Goal: Transaction & Acquisition: Purchase product/service

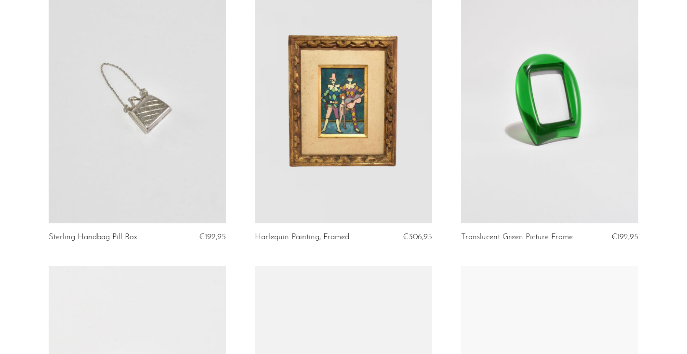
scroll to position [998, 0]
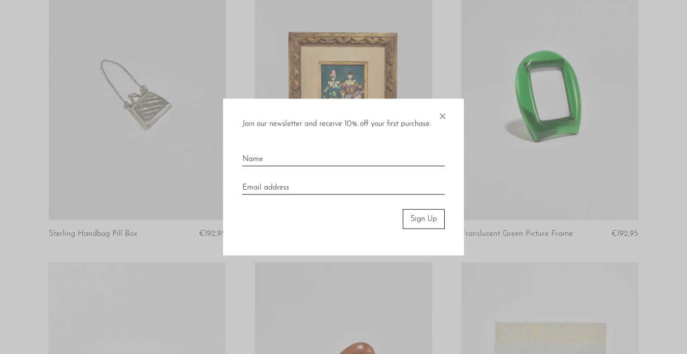
click at [442, 115] on span "×" at bounding box center [442, 114] width 10 height 31
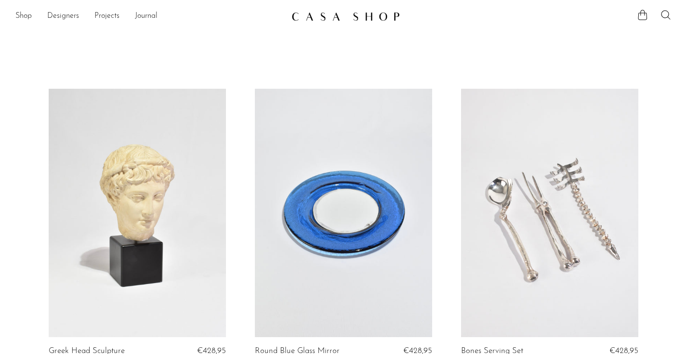
scroll to position [0, 0]
click at [345, 21] on img at bounding box center [345, 17] width 108 height 10
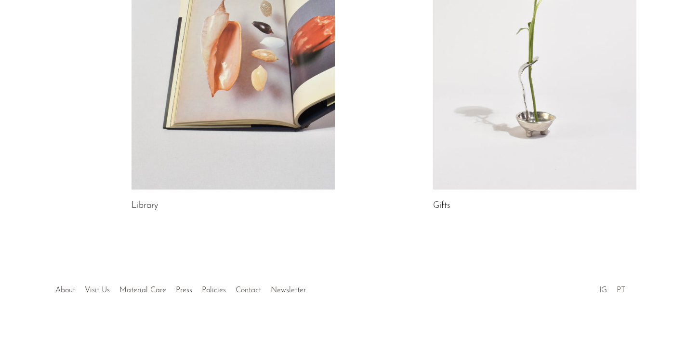
scroll to position [582, 0]
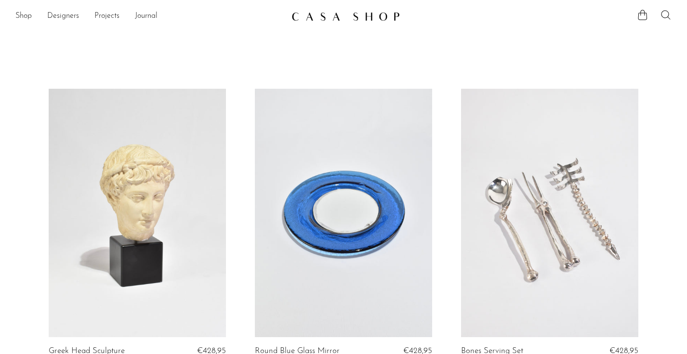
click at [663, 15] on icon at bounding box center [666, 15] width 12 height 12
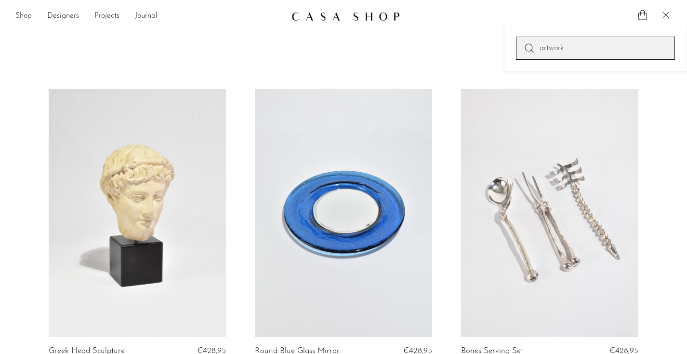
type input "artwork"
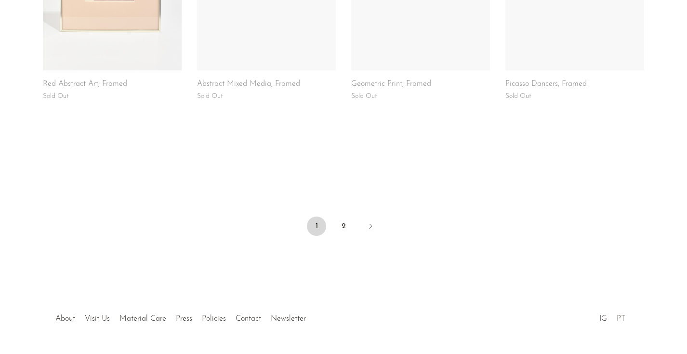
scroll to position [762, 0]
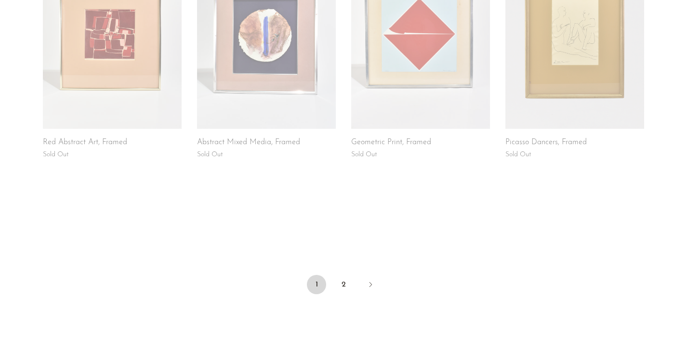
click at [565, 74] on link at bounding box center [574, 32] width 139 height 193
click at [345, 275] on link "2" at bounding box center [343, 284] width 19 height 19
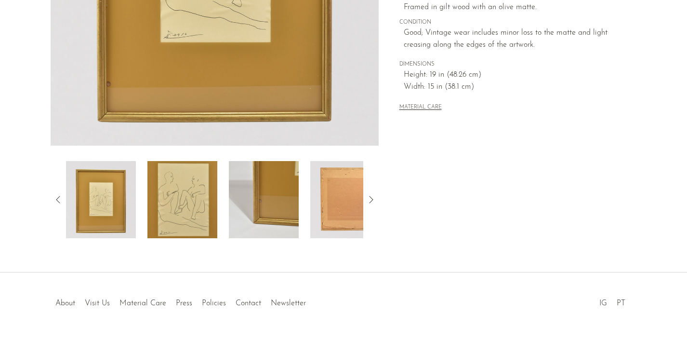
scroll to position [265, 0]
